Goal: Complete application form

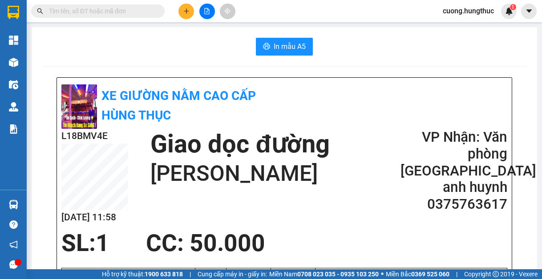
click at [463, 52] on div "In mẫu A5" at bounding box center [284, 47] width 484 height 18
click at [184, 9] on icon "plus" at bounding box center [186, 11] width 6 height 6
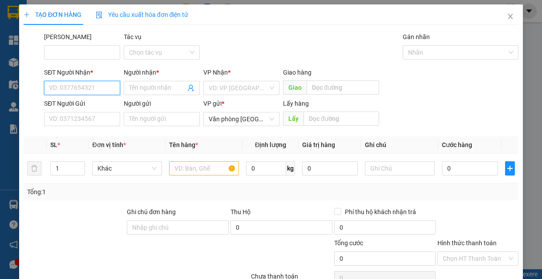
click at [77, 91] on input "SĐT Người Nhận *" at bounding box center [82, 88] width 76 height 14
click at [81, 105] on div "0979480112 - tuấn lý" at bounding box center [81, 106] width 64 height 10
type input "0979480112"
type input "tuấn lý"
click at [233, 95] on div "VD: VP [GEOGRAPHIC_DATA]" at bounding box center [241, 88] width 76 height 14
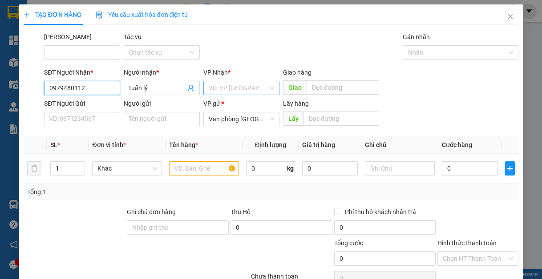
type input "0979480112"
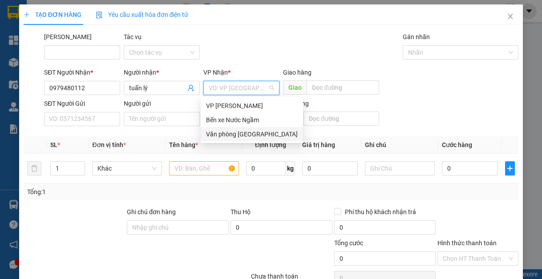
click at [224, 137] on div "Văn phòng [GEOGRAPHIC_DATA]" at bounding box center [252, 134] width 92 height 10
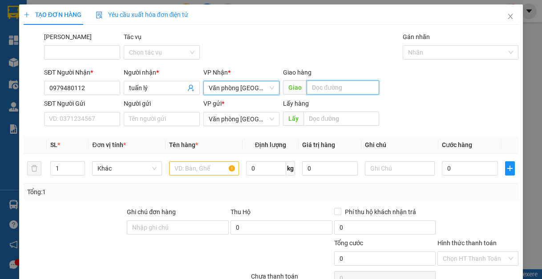
click at [320, 90] on input "text" at bounding box center [342, 87] width 72 height 14
type input "lạt"
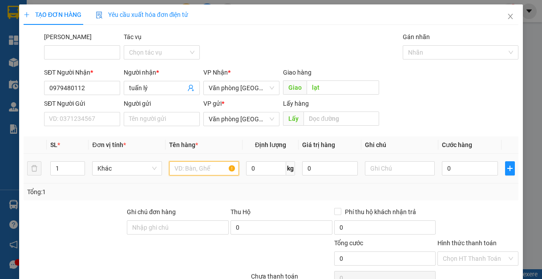
click at [183, 174] on input "text" at bounding box center [204, 168] width 70 height 14
type input "1"
click at [482, 97] on div "SĐT Người Nhận * 0979480112 Người nhận * tuấn lý VP Nhận * Văn phòng Tân Kỳ Gia…" at bounding box center [281, 83] width 478 height 31
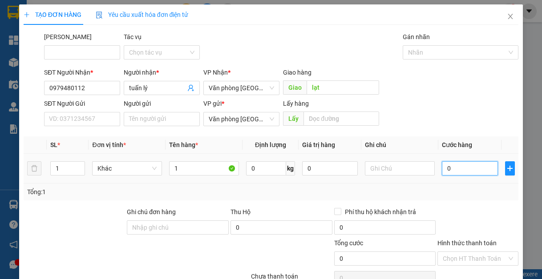
click at [457, 173] on input "0" at bounding box center [470, 168] width 56 height 14
type input "12"
type input "1"
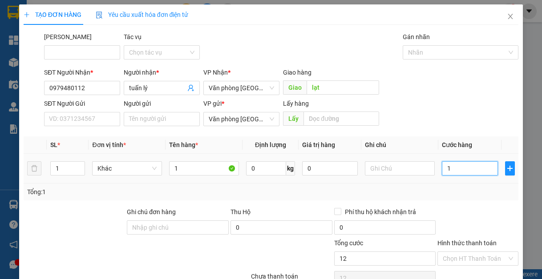
type input "1"
type input "0"
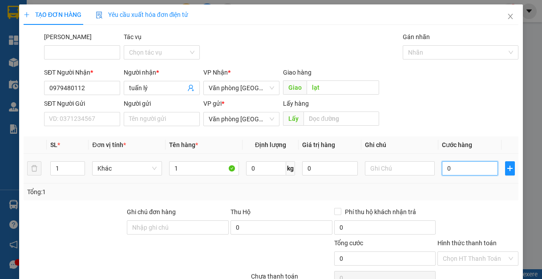
click at [442, 165] on input "0" at bounding box center [470, 168] width 56 height 14
type input "50"
type input "500"
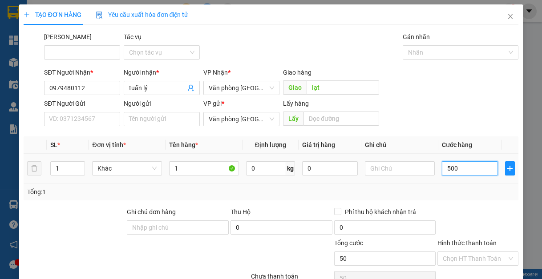
type input "500"
type input "5.000"
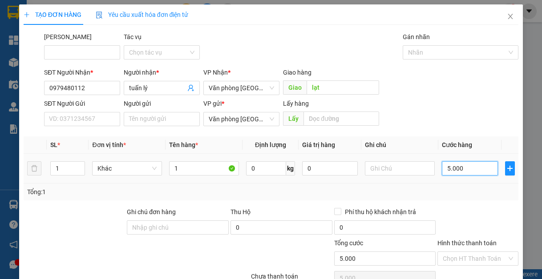
type input "50.000"
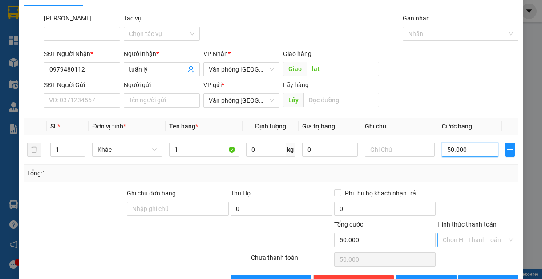
scroll to position [46, 0]
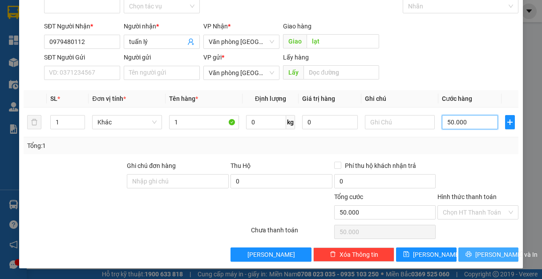
type input "50.000"
click at [465, 249] on button "[PERSON_NAME] và In" at bounding box center [488, 255] width 60 height 14
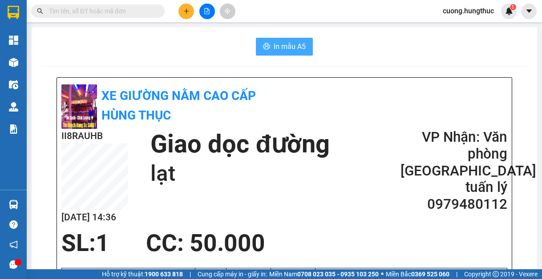
click at [296, 48] on span "In mẫu A5" at bounding box center [289, 46] width 32 height 11
